Goal: Task Accomplishment & Management: Manage account settings

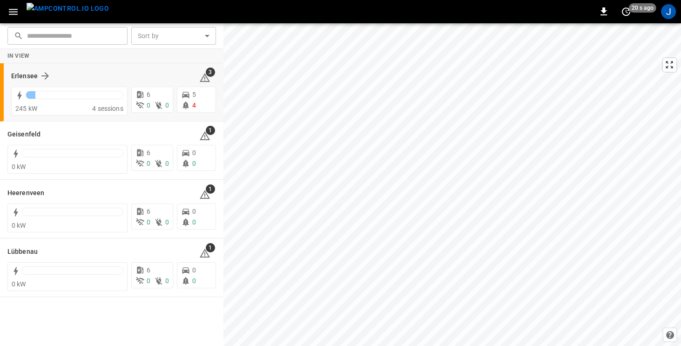
click at [100, 73] on div "Erlensee" at bounding box center [99, 75] width 177 height 11
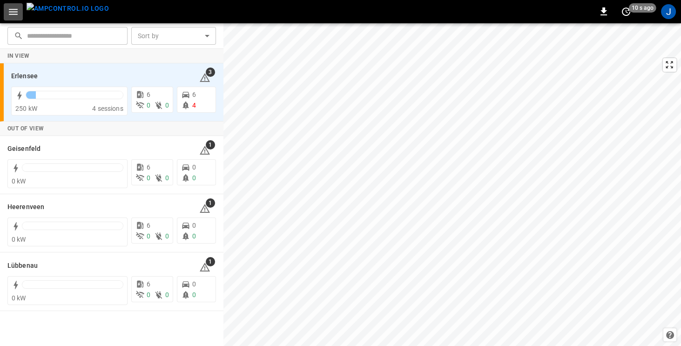
click at [14, 11] on icon "button" at bounding box center [13, 12] width 9 height 6
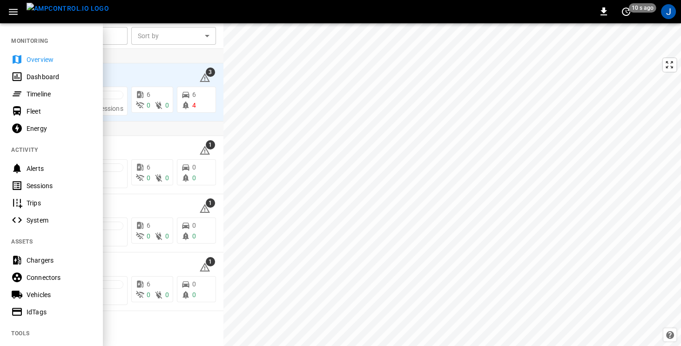
click at [38, 76] on div "Dashboard" at bounding box center [59, 76] width 65 height 9
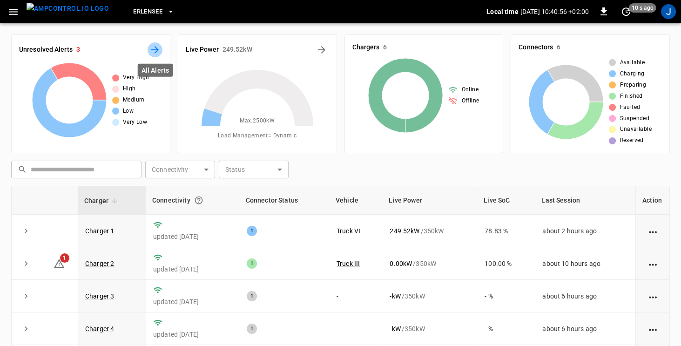
click at [153, 49] on icon "All Alerts" at bounding box center [154, 49] width 7 height 7
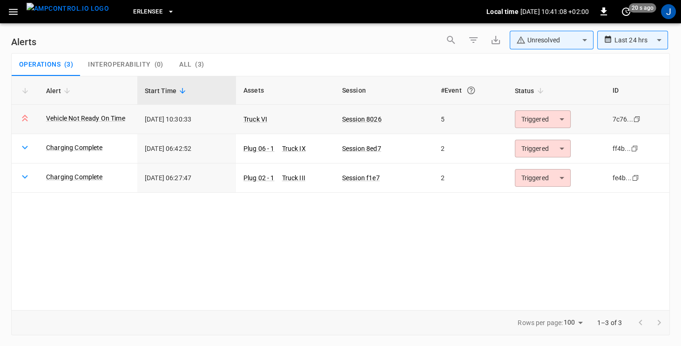
click at [566, 116] on body "**********" at bounding box center [340, 171] width 681 height 343
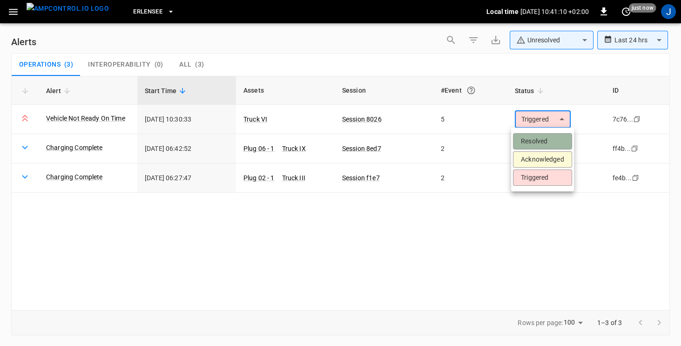
click at [544, 140] on li "Resolved" at bounding box center [542, 141] width 59 height 16
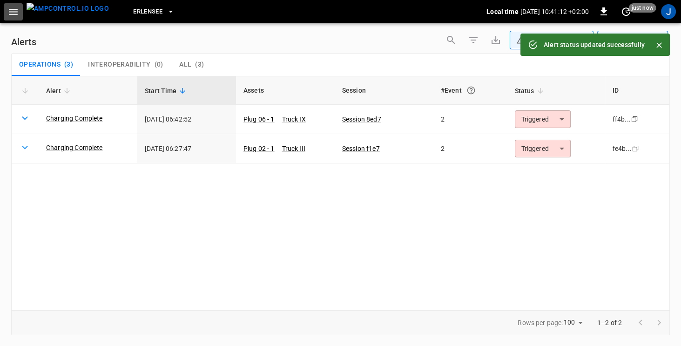
click at [15, 11] on icon "button" at bounding box center [13, 12] width 9 height 6
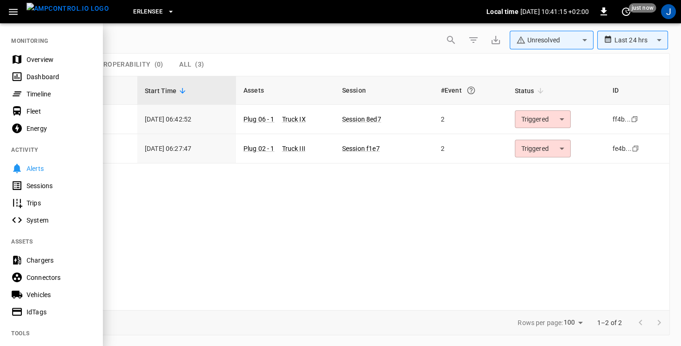
click at [33, 127] on div "Energy" at bounding box center [59, 128] width 65 height 9
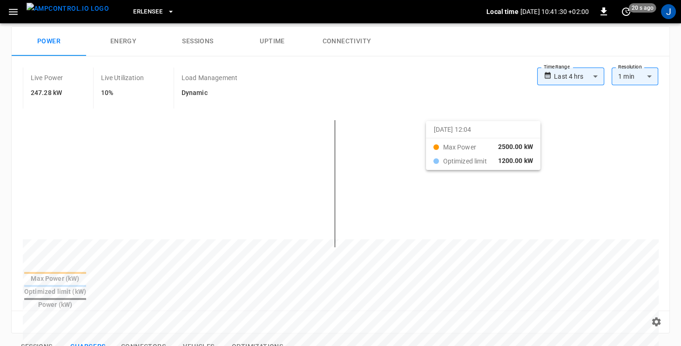
scroll to position [49, 0]
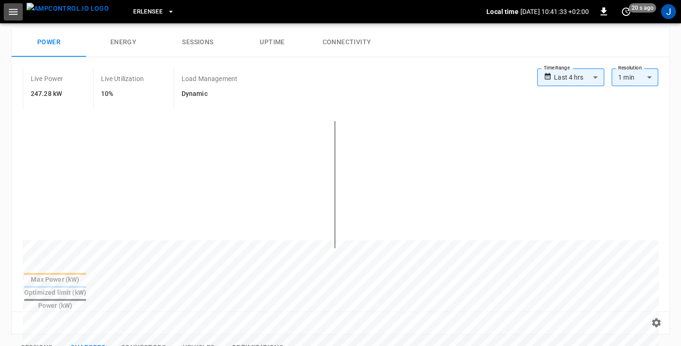
click at [12, 13] on icon "button" at bounding box center [13, 12] width 12 height 12
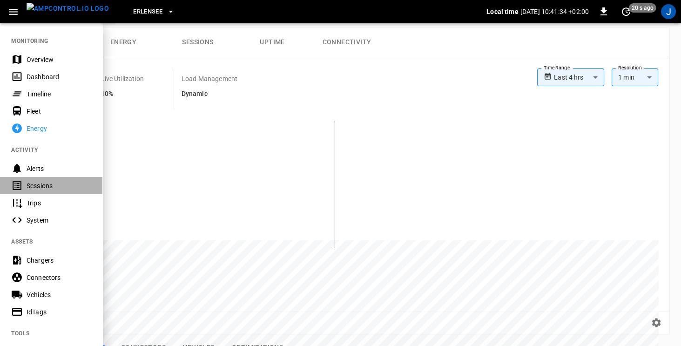
click at [29, 187] on div "Sessions" at bounding box center [59, 185] width 65 height 9
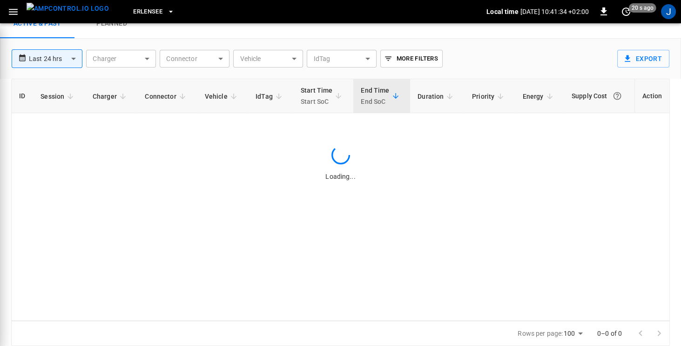
scroll to position [36, 0]
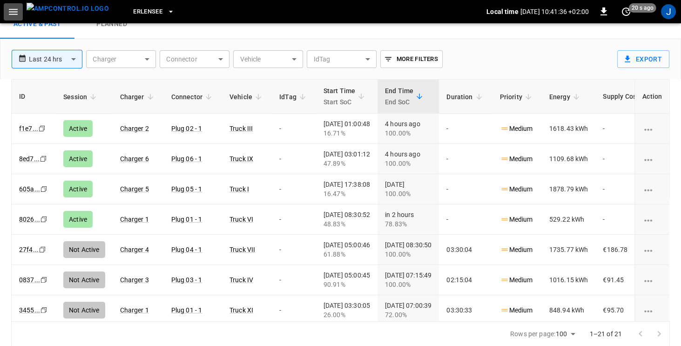
click at [10, 13] on icon "button" at bounding box center [13, 12] width 12 height 12
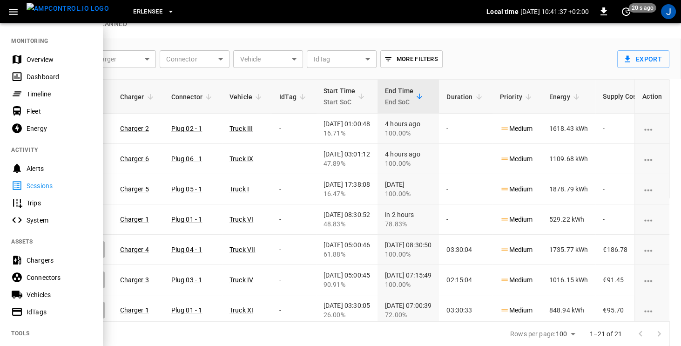
click at [31, 76] on div "Dashboard" at bounding box center [59, 76] width 65 height 9
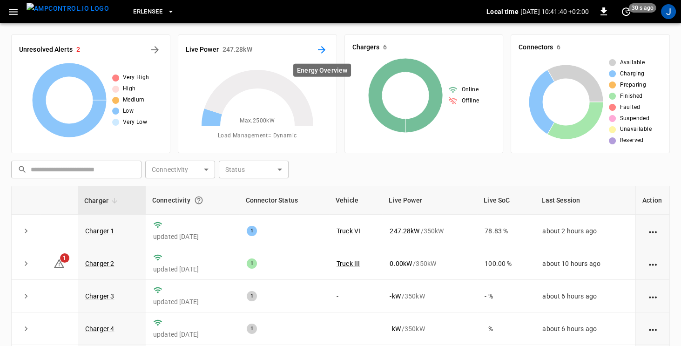
click at [320, 48] on icon "Energy Overview" at bounding box center [321, 49] width 11 height 11
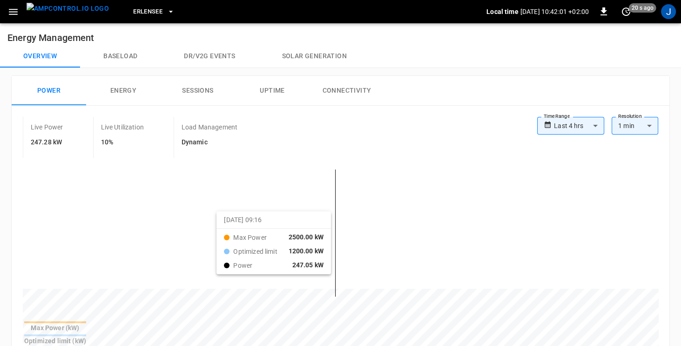
scroll to position [0, 0]
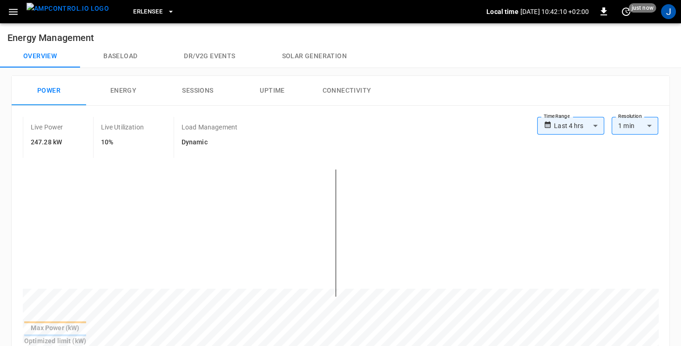
click at [13, 13] on icon "button" at bounding box center [13, 12] width 12 height 12
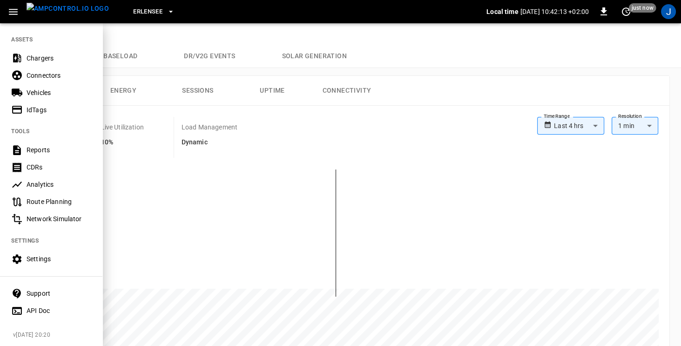
scroll to position [203, 0]
click at [31, 256] on div "Settings" at bounding box center [59, 257] width 65 height 9
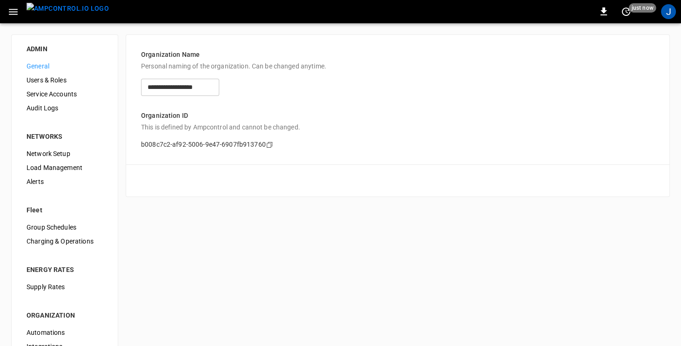
click at [44, 170] on span "Load Management" at bounding box center [65, 168] width 76 height 10
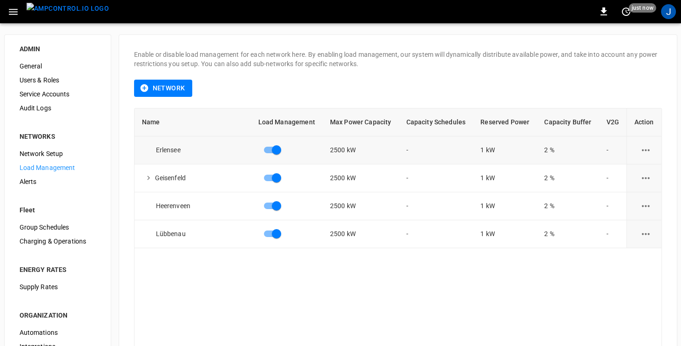
click at [644, 149] on icon "load management options" at bounding box center [646, 150] width 12 height 12
click at [635, 177] on li "Edit" at bounding box center [641, 172] width 66 height 15
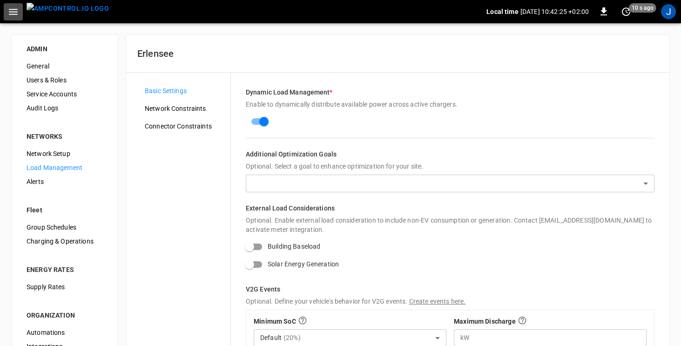
click at [11, 14] on icon "button" at bounding box center [13, 12] width 9 height 6
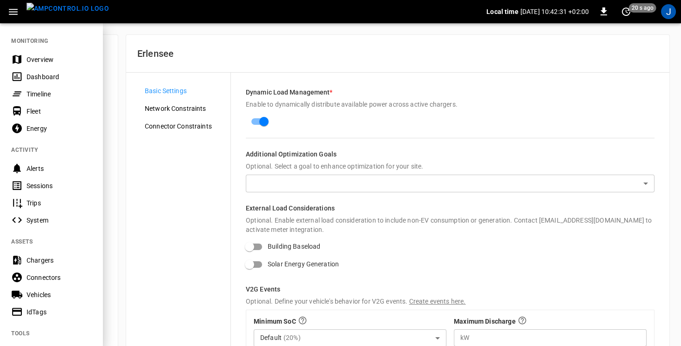
click at [35, 58] on div "Overview" at bounding box center [59, 59] width 65 height 9
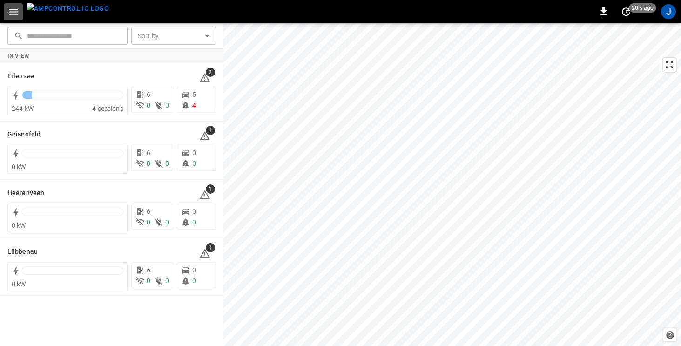
click at [15, 12] on icon "button" at bounding box center [13, 12] width 12 height 12
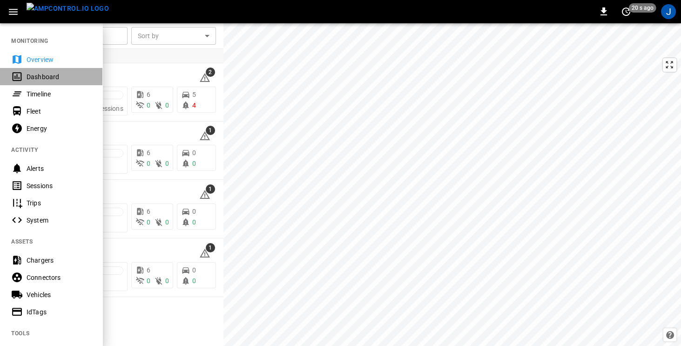
click at [31, 78] on div "Dashboard" at bounding box center [59, 76] width 65 height 9
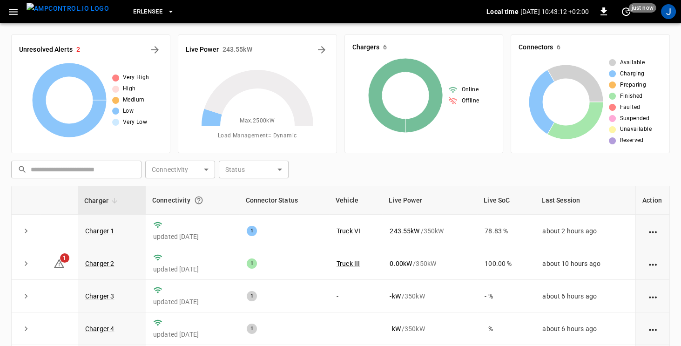
scroll to position [1, 0]
click at [14, 14] on icon "button" at bounding box center [13, 12] width 12 height 12
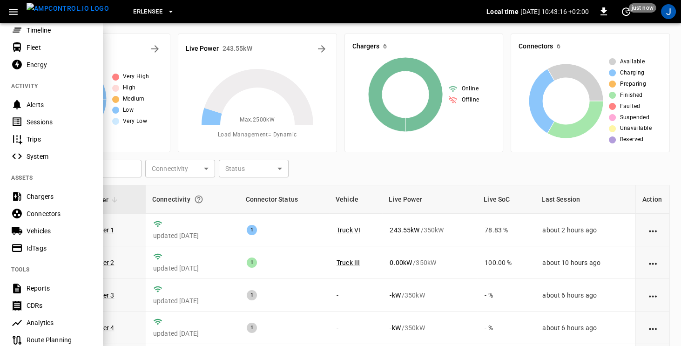
scroll to position [66, 0]
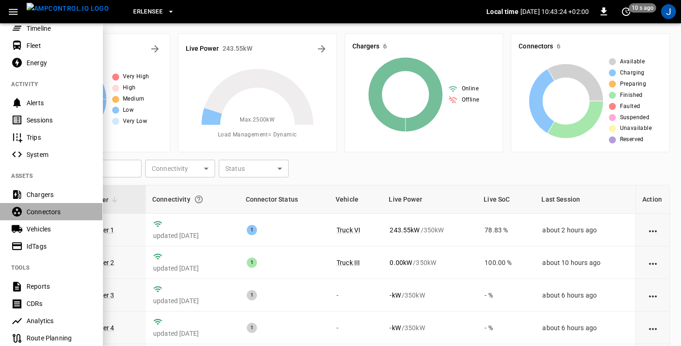
click at [26, 215] on div "Connectors" at bounding box center [51, 211] width 102 height 17
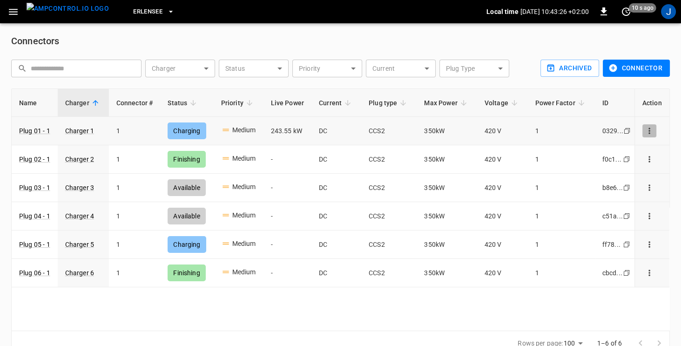
click at [648, 131] on icon "connector options" at bounding box center [649, 130] width 9 height 9
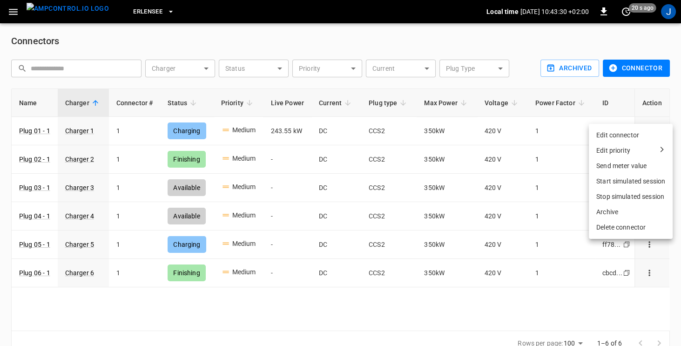
click at [632, 148] on div "Edit priority" at bounding box center [631, 151] width 69 height 10
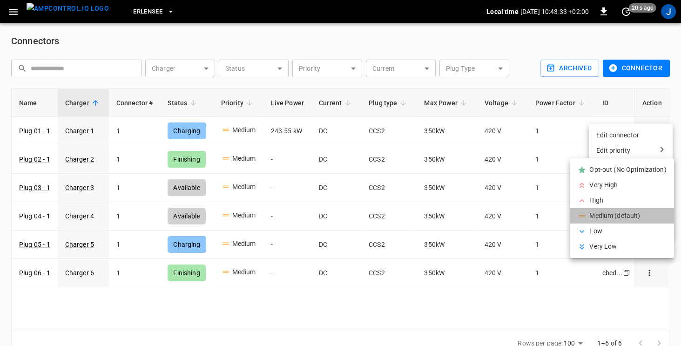
click at [616, 215] on li "Medium (default)" at bounding box center [622, 215] width 104 height 15
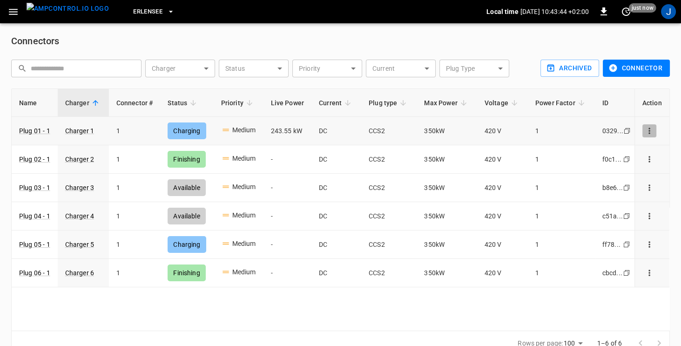
click at [651, 128] on icon "connector options" at bounding box center [649, 130] width 9 height 9
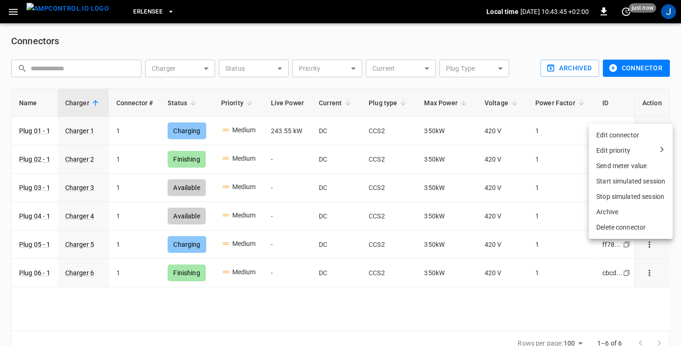
click at [632, 153] on div "Edit priority" at bounding box center [631, 151] width 69 height 10
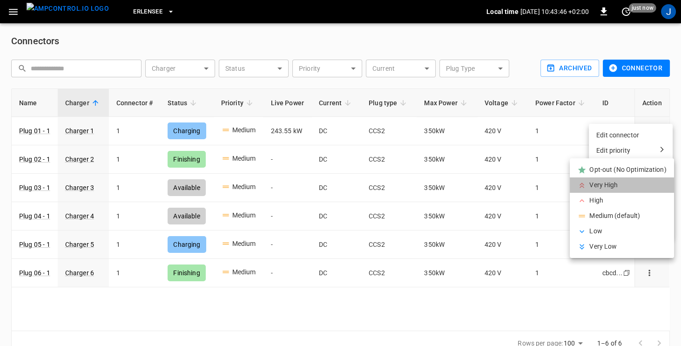
click at [603, 183] on li "Very High" at bounding box center [622, 184] width 104 height 15
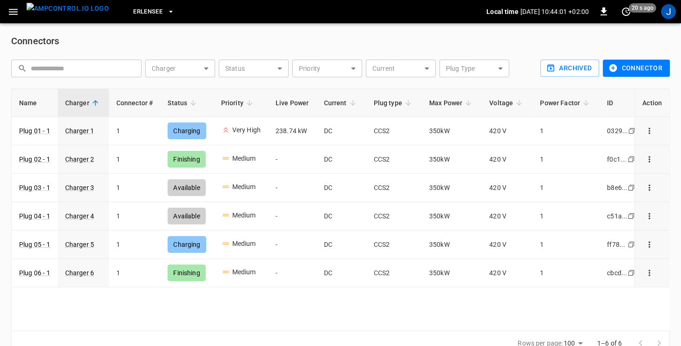
click at [9, 11] on icon "button" at bounding box center [13, 12] width 9 height 6
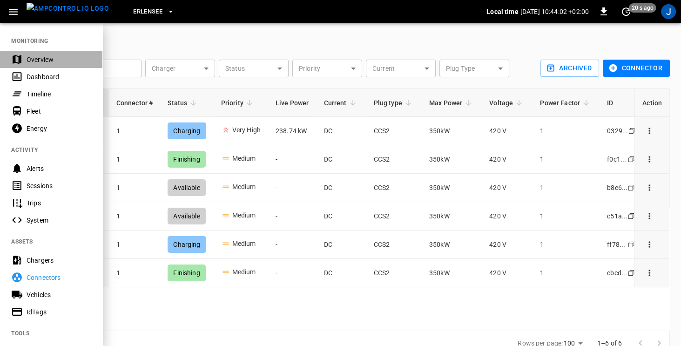
click at [34, 61] on div "Overview" at bounding box center [59, 59] width 65 height 9
